Goal: Navigation & Orientation: Find specific page/section

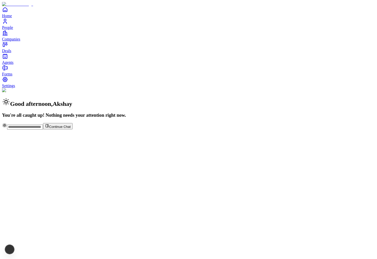
click at [81, 89] on div "Good afternoon , Akshay You're all caught up! Nothing needs your attention righ…" at bounding box center [188, 103] width 373 height 30
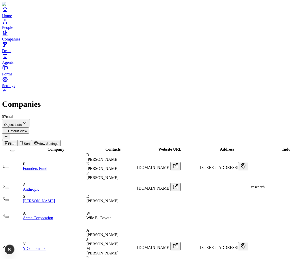
click at [142, 114] on div "57 total" at bounding box center [145, 116] width 286 height 5
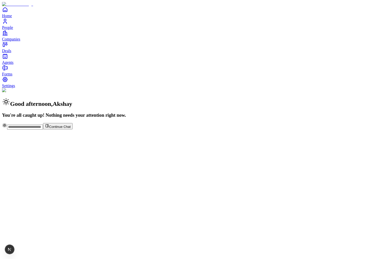
click at [13, 30] on span "People" at bounding box center [7, 27] width 11 height 4
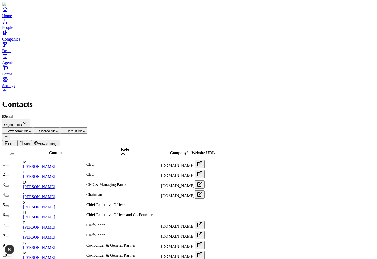
scroll to position [508, 0]
click at [16, 142] on span "Filter" at bounding box center [12, 144] width 8 height 4
click at [188, 151] on span "/" at bounding box center [187, 153] width 1 height 4
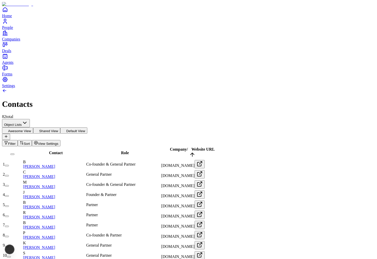
click at [188, 147] on span "/" at bounding box center [187, 149] width 1 height 4
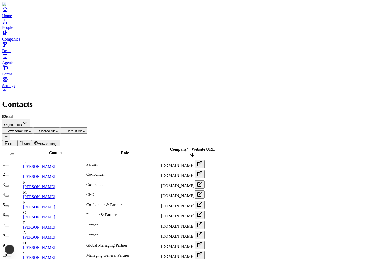
click at [188, 147] on span "/" at bounding box center [187, 149] width 1 height 4
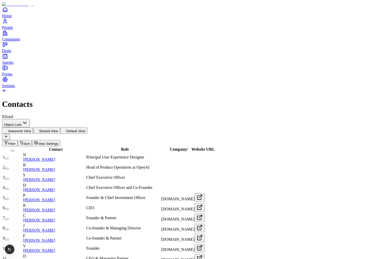
click at [123, 147] on div "Role" at bounding box center [123, 149] width 74 height 5
click at [116, 147] on div "Role" at bounding box center [123, 149] width 74 height 5
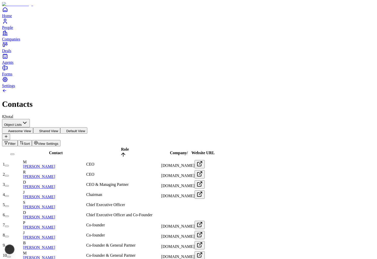
click at [121, 147] on span "Role" at bounding box center [125, 149] width 8 height 4
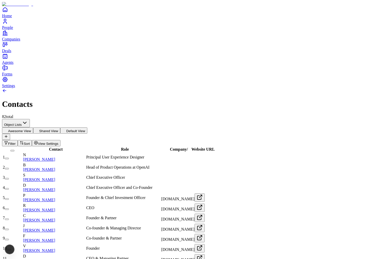
click at [64, 147] on div "Contact" at bounding box center [54, 149] width 62 height 5
click at [58, 147] on div "Contact" at bounding box center [54, 149] width 62 height 5
click at [56, 147] on span "Contact" at bounding box center [56, 149] width 14 height 4
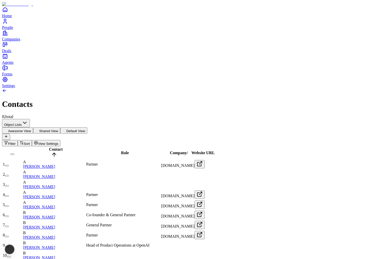
click at [56, 147] on span "Contact" at bounding box center [56, 149] width 14 height 4
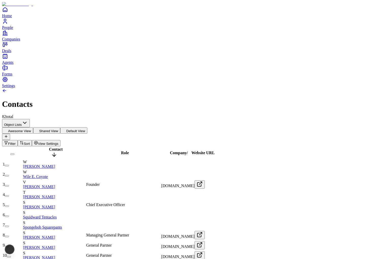
click at [56, 147] on span "Contact" at bounding box center [56, 149] width 14 height 4
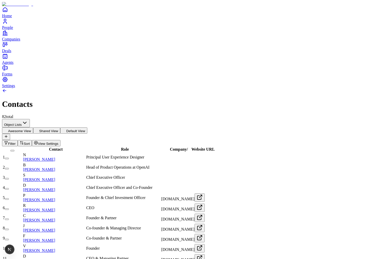
click at [121, 147] on span "Role" at bounding box center [125, 149] width 8 height 4
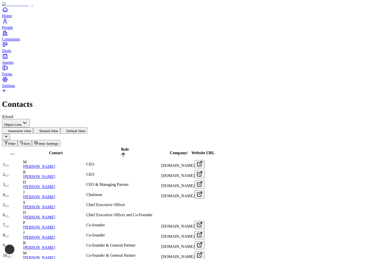
click at [121, 147] on span "Role" at bounding box center [125, 149] width 8 height 4
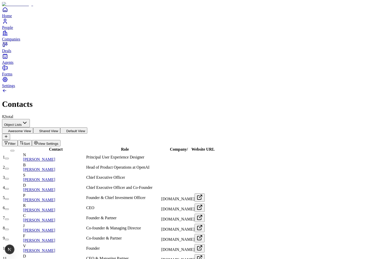
click at [59, 147] on span "Contact" at bounding box center [56, 149] width 14 height 4
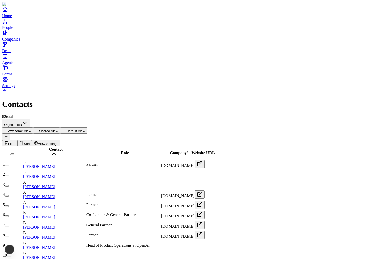
click at [59, 147] on span "Contact" at bounding box center [56, 149] width 14 height 4
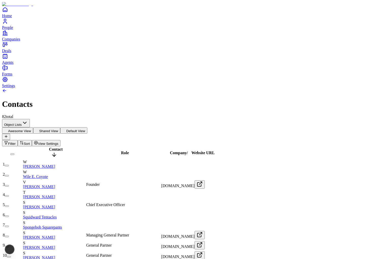
click at [59, 147] on span "Contact" at bounding box center [56, 149] width 14 height 4
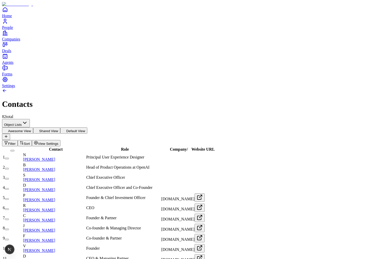
click at [60, 127] on button "Shared View" at bounding box center [46, 130] width 27 height 6
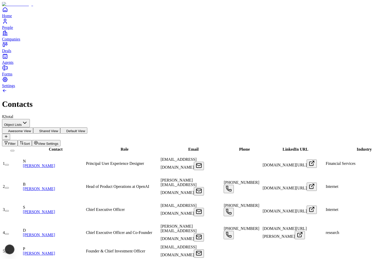
click at [87, 127] on button "Default View" at bounding box center [73, 130] width 27 height 6
click at [18, 140] on button "Filter" at bounding box center [10, 143] width 16 height 6
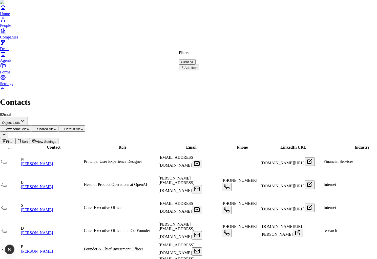
click at [199, 65] on button "Add filter" at bounding box center [189, 68] width 20 height 6
click at [196, 65] on button "Role" at bounding box center [187, 69] width 17 height 8
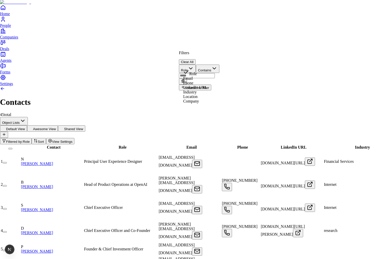
click at [196, 59] on button "Clear All" at bounding box center [187, 61] width 17 height 5
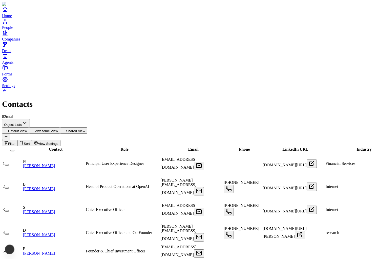
click at [58, 142] on span "View Settings" at bounding box center [48, 144] width 20 height 4
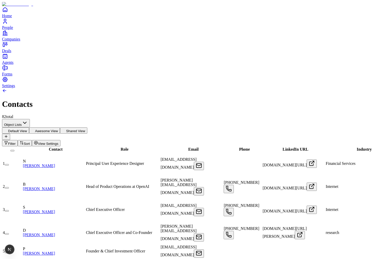
scroll to position [0, 209]
click at [310, 140] on div "Filter Sort View Settings" at bounding box center [188, 143] width 373 height 6
click at [16, 142] on span "Filter" at bounding box center [12, 144] width 8 height 4
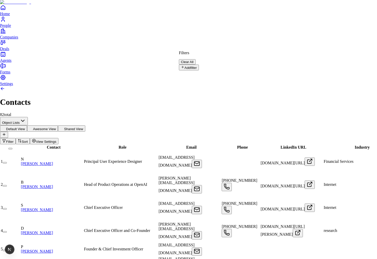
click at [199, 65] on button "Add filter" at bounding box center [189, 68] width 20 height 6
click at [196, 65] on button "Role" at bounding box center [187, 69] width 17 height 8
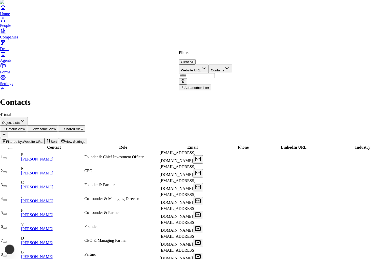
click at [215, 73] on input "text" at bounding box center [197, 75] width 36 height 5
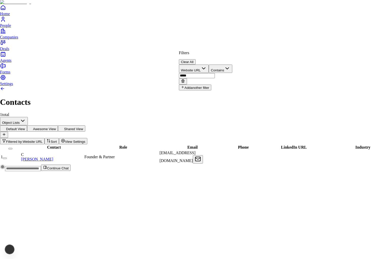
type input "*****"
click at [225, 31] on html "Home People Companies Deals Agents Forms Settings Contacts 1 total Object Lists…" at bounding box center [188, 87] width 377 height 175
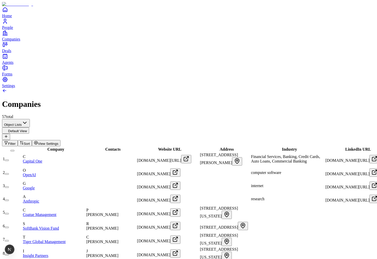
scroll to position [643, 0]
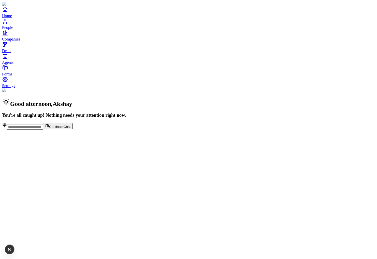
click at [13, 30] on span "People" at bounding box center [7, 27] width 11 height 4
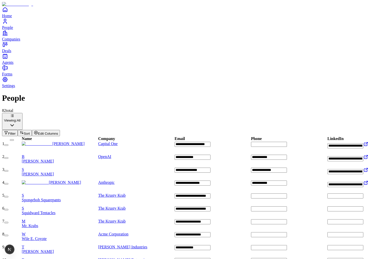
click at [20, 41] on span "Companies" at bounding box center [11, 39] width 18 height 4
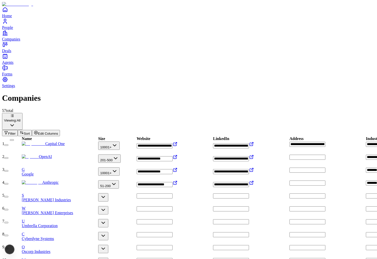
click at [20, 30] on link "People" at bounding box center [188, 23] width 373 height 11
